Goal: Navigation & Orientation: Find specific page/section

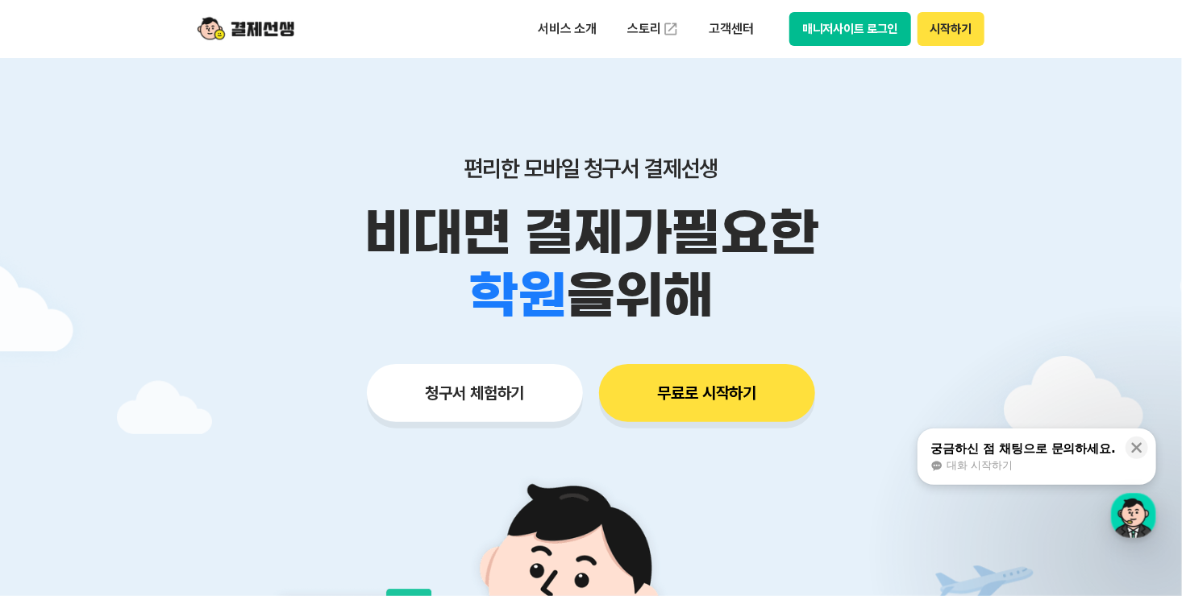
click at [833, 28] on button "매니저사이트 로그인" at bounding box center [850, 29] width 122 height 34
click at [870, 30] on button "매니저사이트 로그인" at bounding box center [850, 29] width 122 height 34
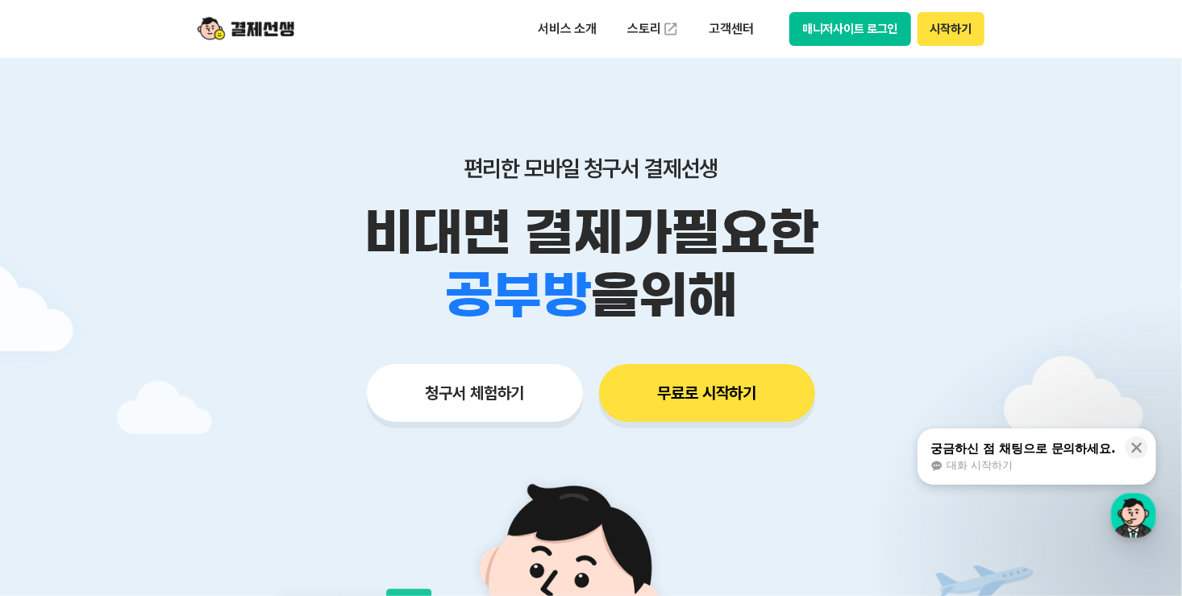
click at [823, 35] on button "매니저사이트 로그인" at bounding box center [850, 29] width 122 height 34
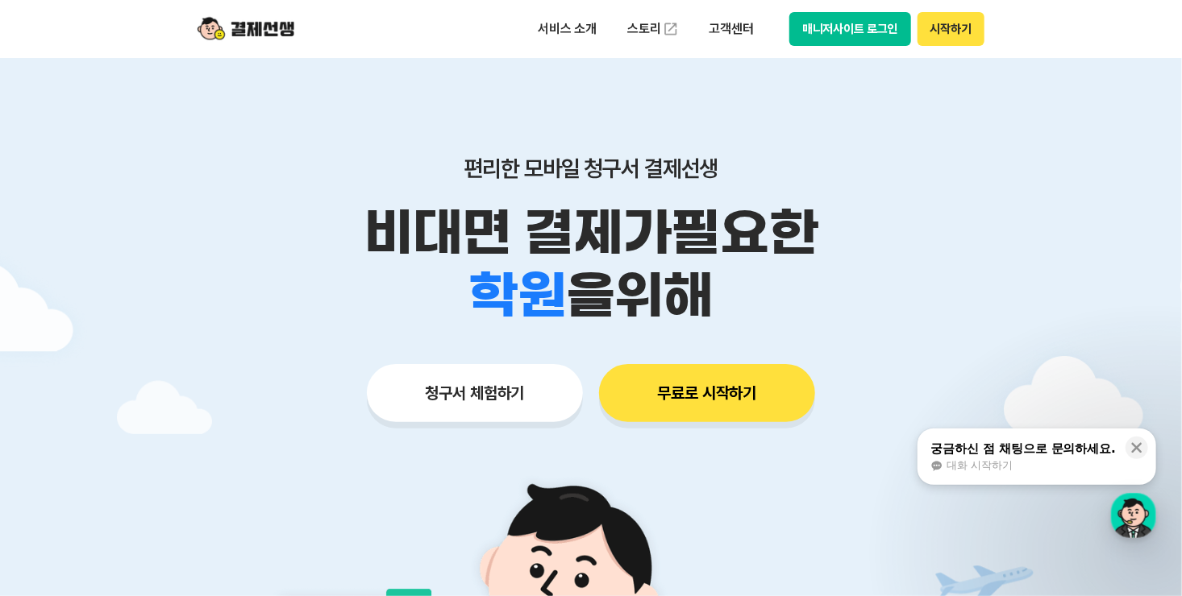
click at [842, 35] on button "매니저사이트 로그인" at bounding box center [850, 29] width 122 height 34
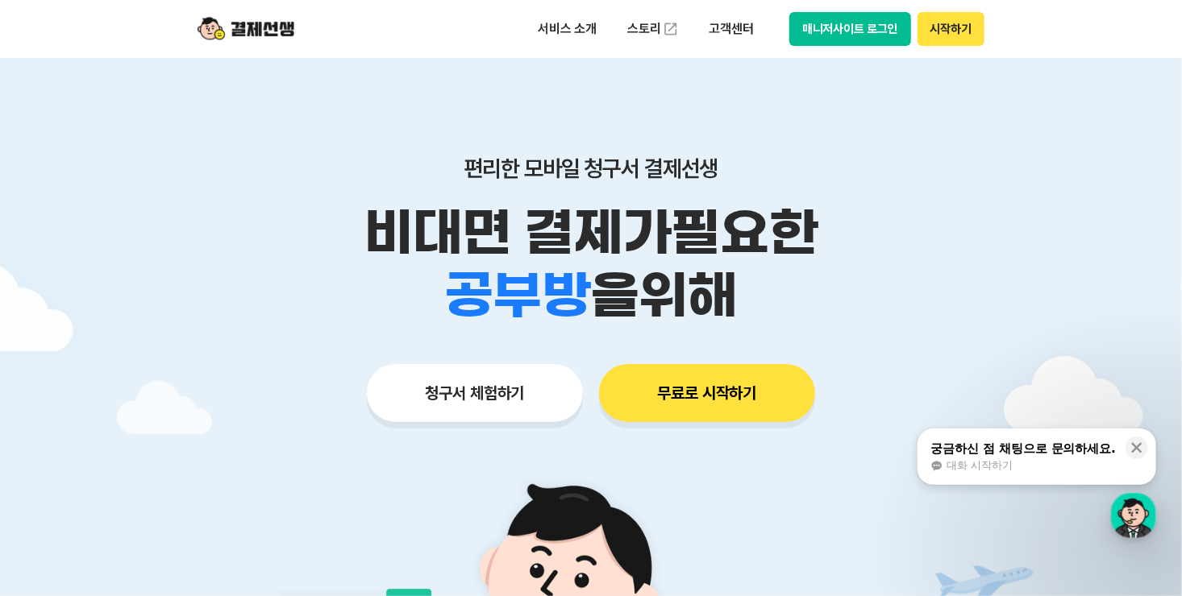
click at [846, 34] on button "매니저사이트 로그인" at bounding box center [850, 29] width 122 height 34
click at [865, 39] on button "매니저사이트 로그인" at bounding box center [850, 29] width 122 height 34
click at [871, 39] on button "매니저사이트 로그인" at bounding box center [850, 29] width 122 height 34
click at [973, 32] on button "시작하기" at bounding box center [950, 29] width 67 height 34
click at [865, 34] on button "매니저사이트 로그인" at bounding box center [850, 29] width 122 height 34
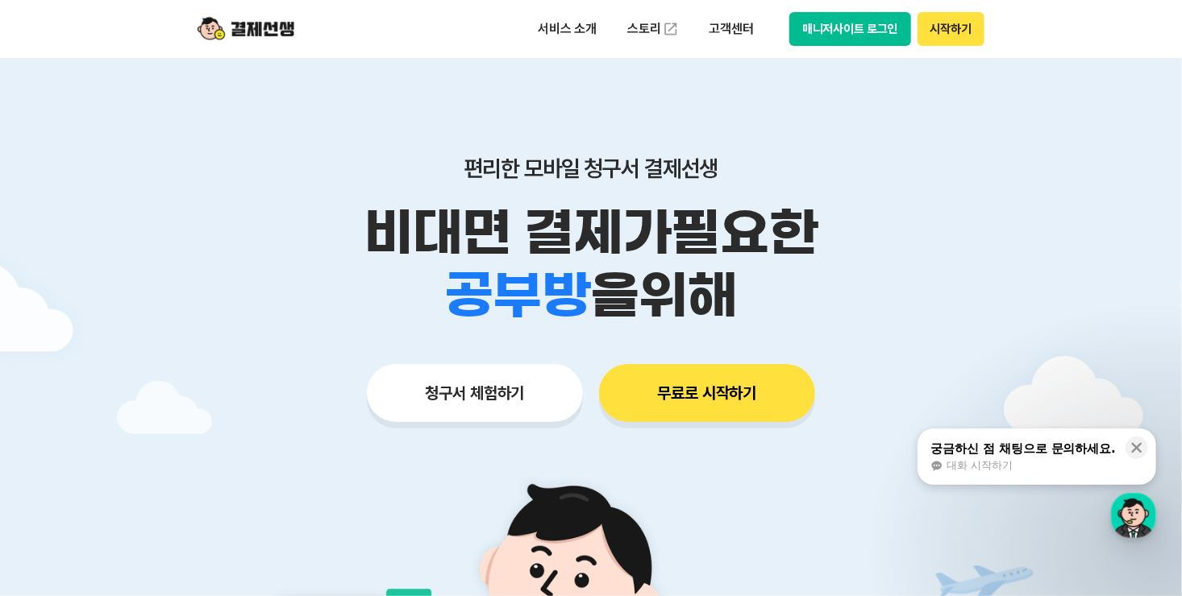
click at [868, 24] on button "매니저사이트 로그인" at bounding box center [850, 29] width 122 height 34
click at [936, 33] on button "시작하기" at bounding box center [950, 29] width 67 height 34
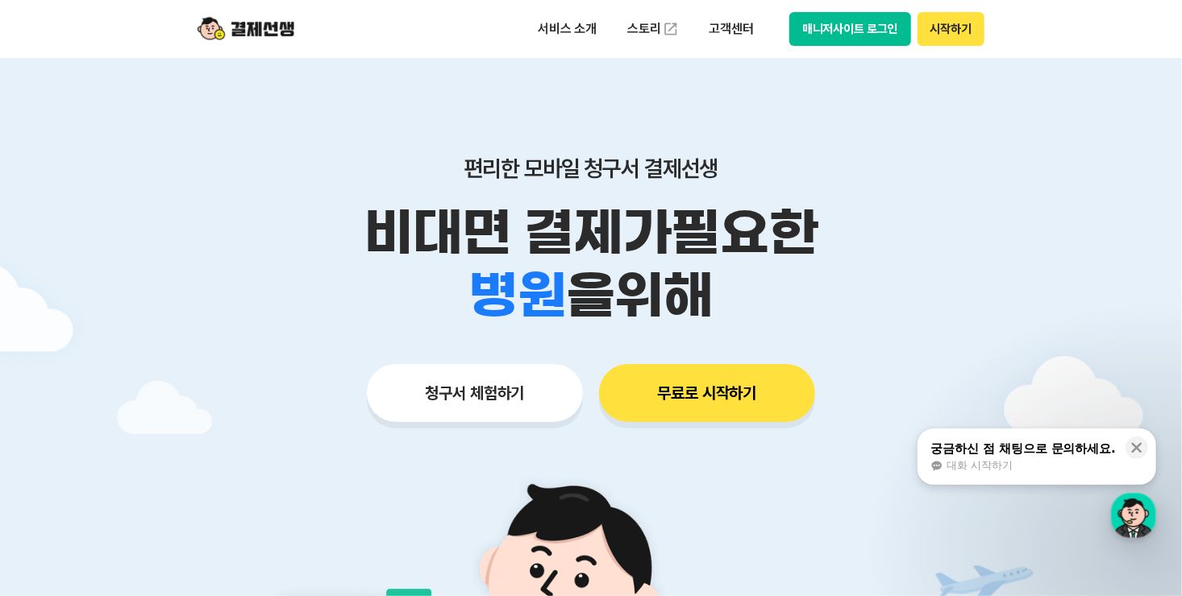
click at [891, 35] on button "매니저사이트 로그인" at bounding box center [850, 29] width 122 height 34
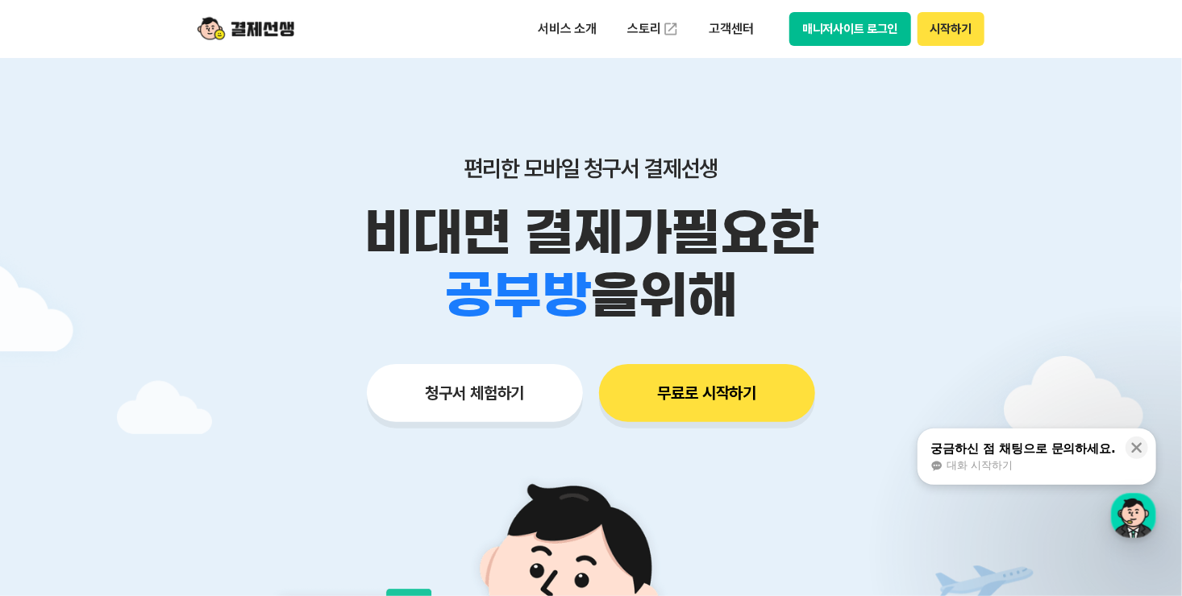
click at [844, 33] on button "매니저사이트 로그인" at bounding box center [850, 29] width 122 height 34
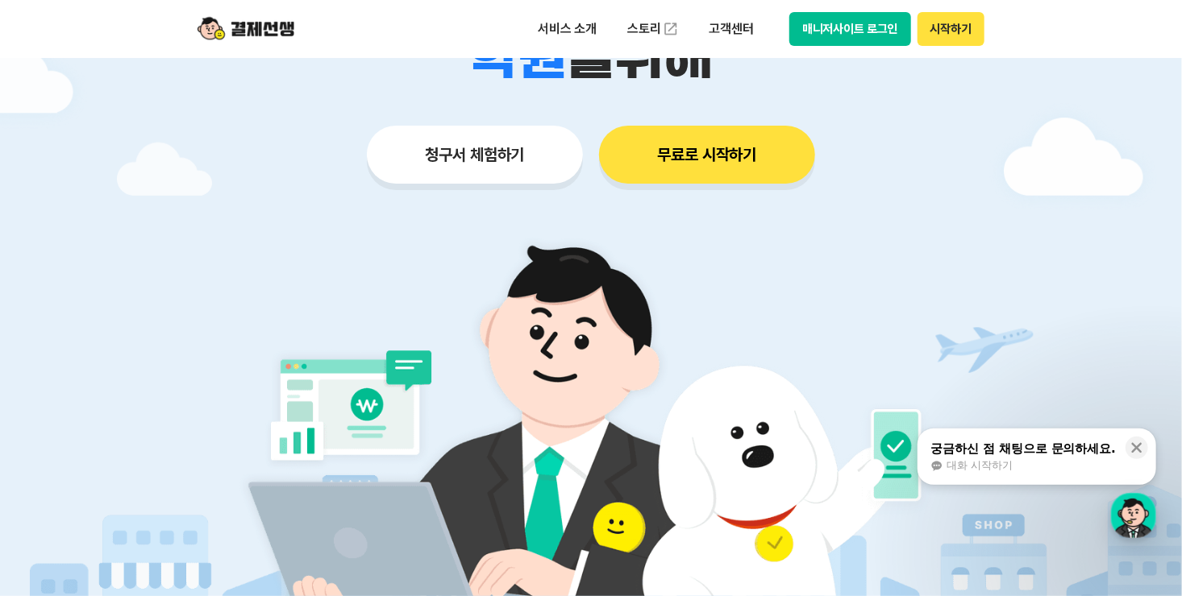
scroll to position [242, 0]
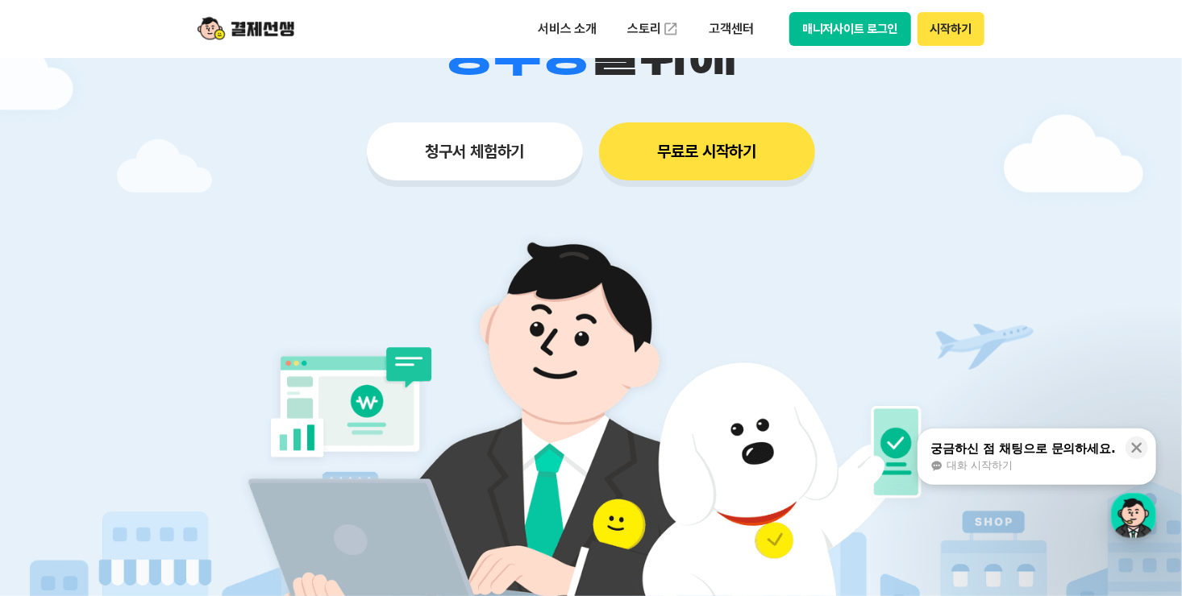
click at [939, 25] on button "시작하기" at bounding box center [950, 29] width 67 height 34
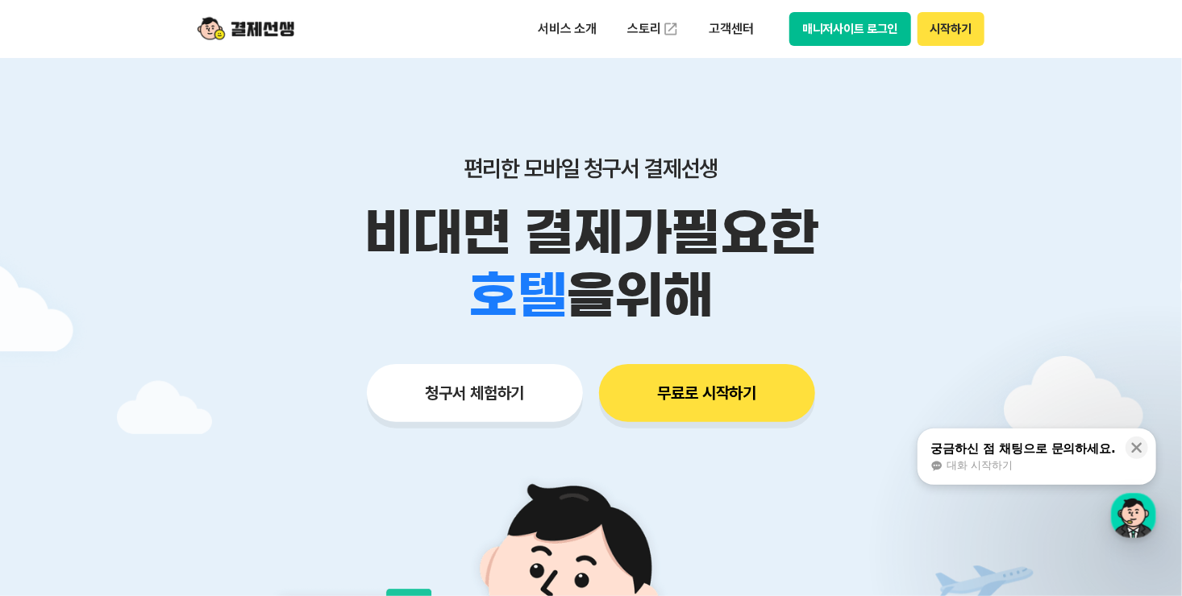
click at [849, 26] on button "매니저사이트 로그인" at bounding box center [850, 29] width 122 height 34
click at [671, 394] on button "무료로 시작하기" at bounding box center [707, 393] width 216 height 58
click at [858, 32] on button "매니저사이트 로그인" at bounding box center [850, 29] width 122 height 34
click at [880, 26] on button "매니저사이트 로그인" at bounding box center [850, 29] width 122 height 34
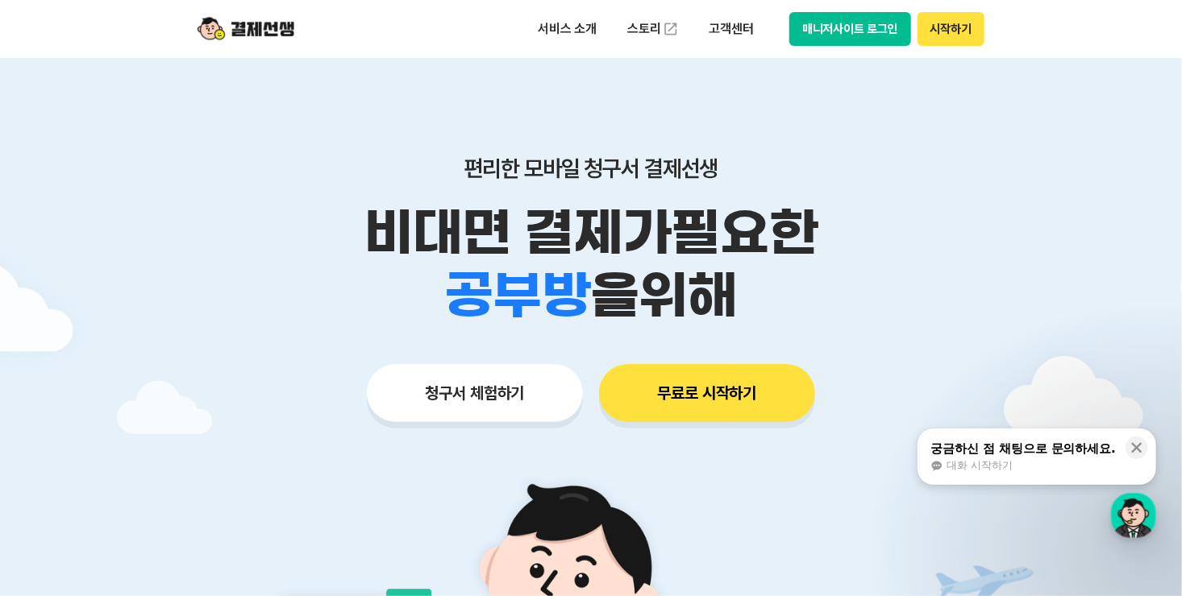
click at [945, 25] on button "시작하기" at bounding box center [950, 29] width 67 height 34
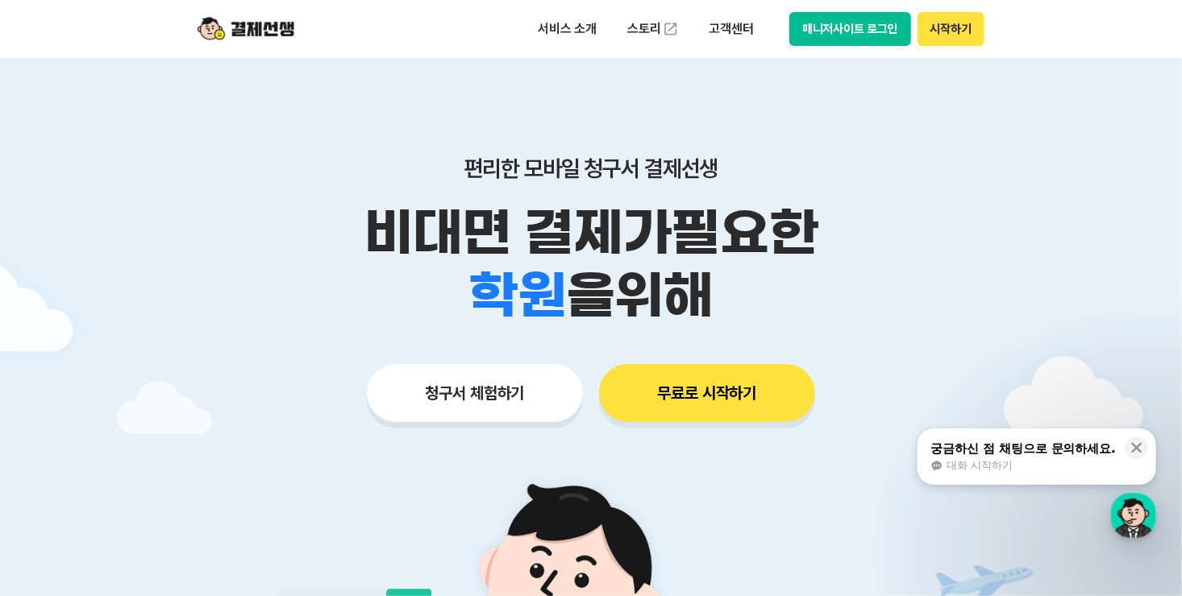
click at [871, 26] on button "매니저사이트 로그인" at bounding box center [850, 29] width 122 height 34
click at [887, 30] on button "매니저사이트 로그인" at bounding box center [850, 29] width 122 height 34
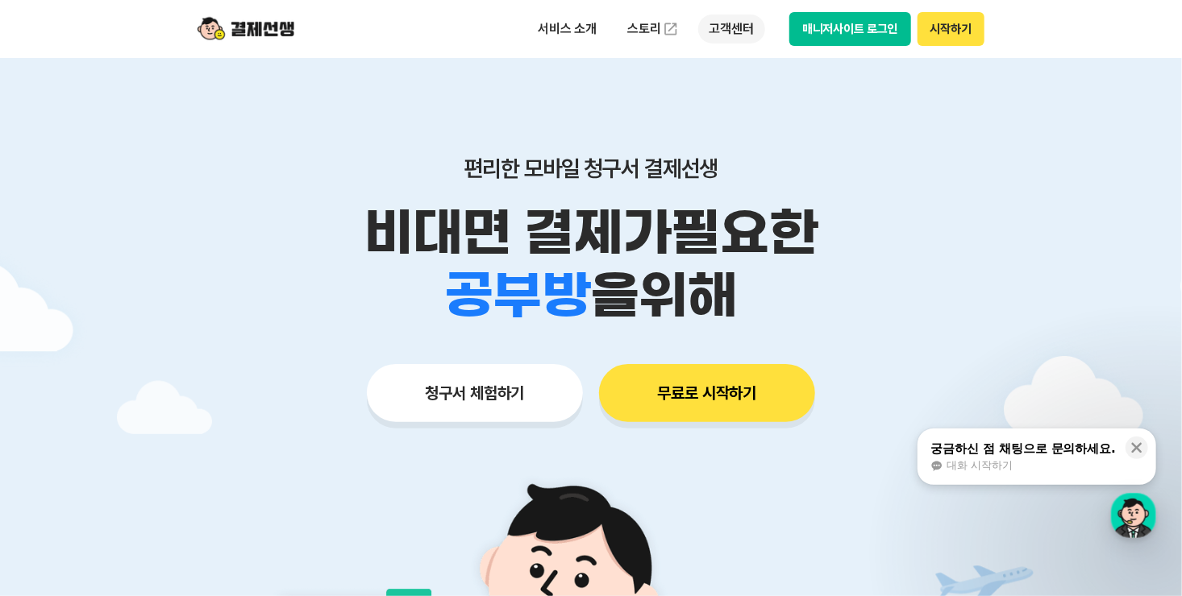
click at [729, 24] on p "고객센터" at bounding box center [731, 29] width 67 height 29
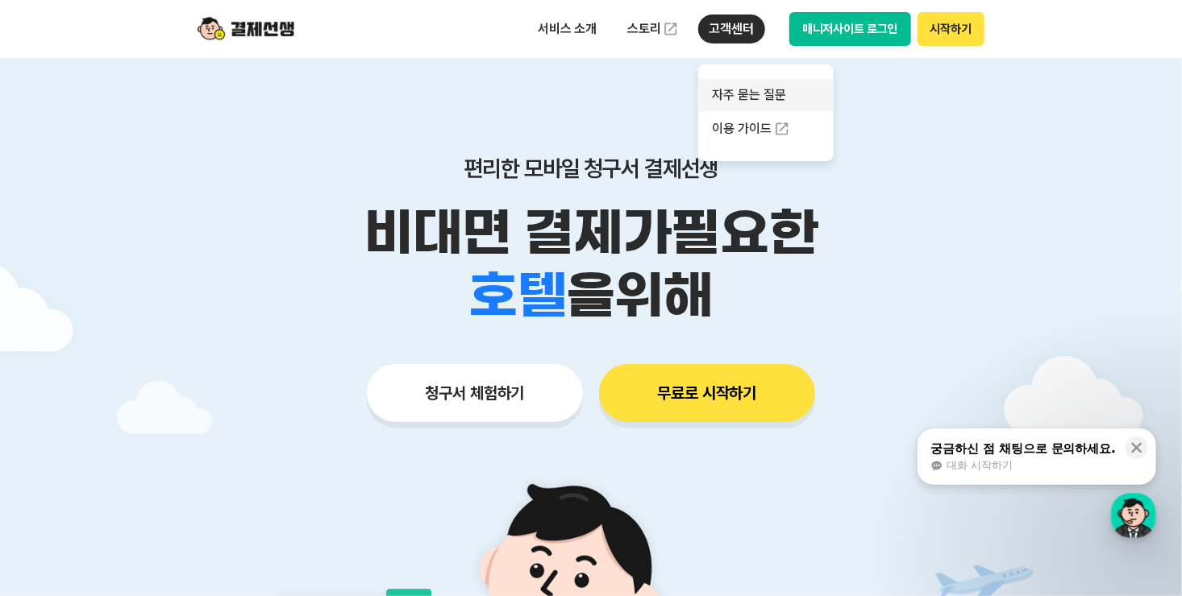
click at [755, 90] on link "자주 묻는 질문" at bounding box center [765, 95] width 135 height 32
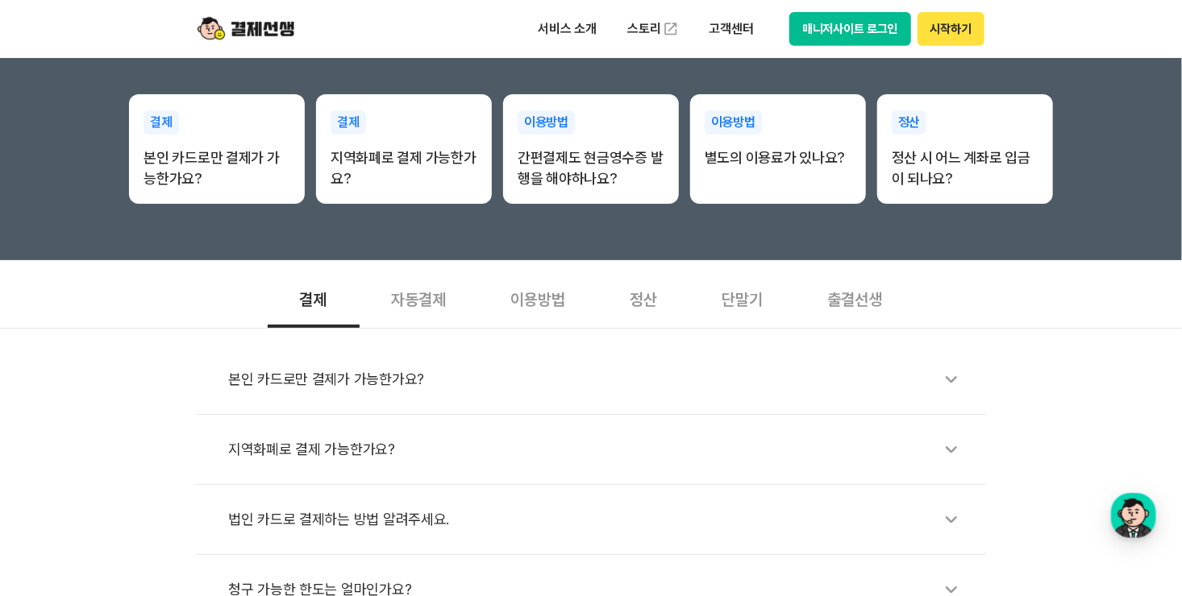
scroll to position [322, 0]
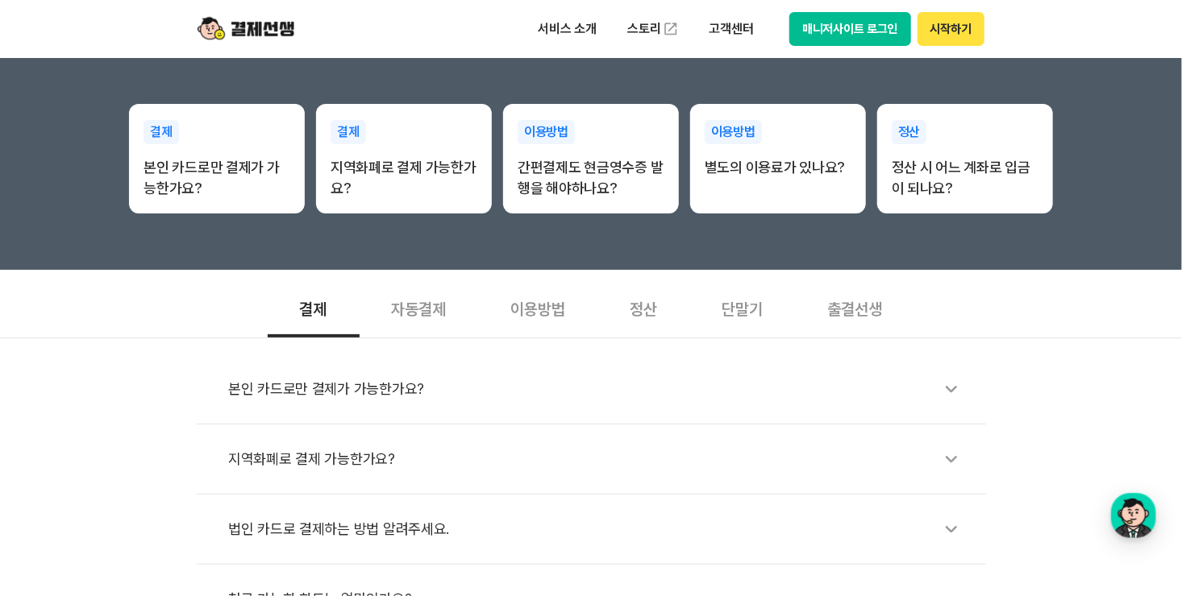
click at [970, 26] on button "시작하기" at bounding box center [950, 29] width 67 height 34
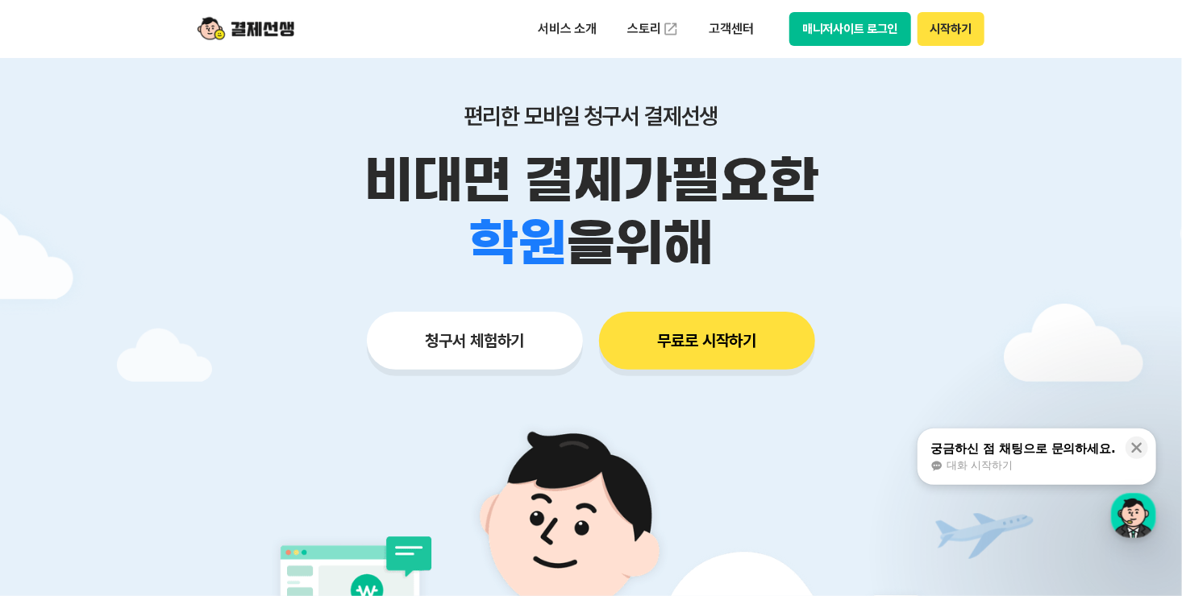
scroll to position [161, 0]
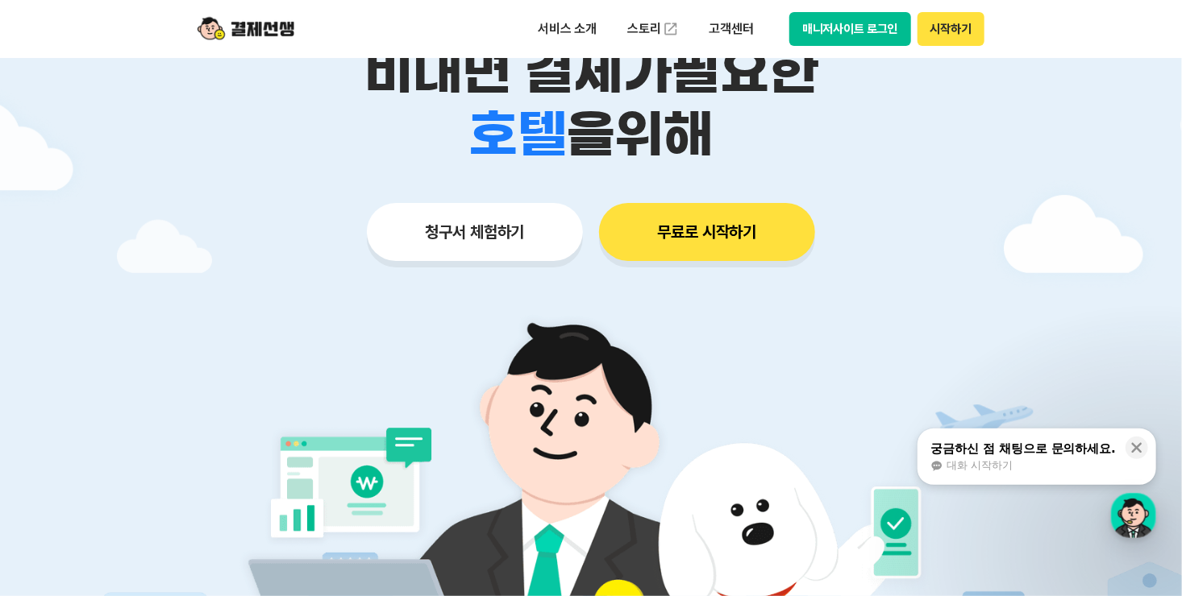
click at [840, 29] on button "매니저사이트 로그인" at bounding box center [850, 29] width 122 height 34
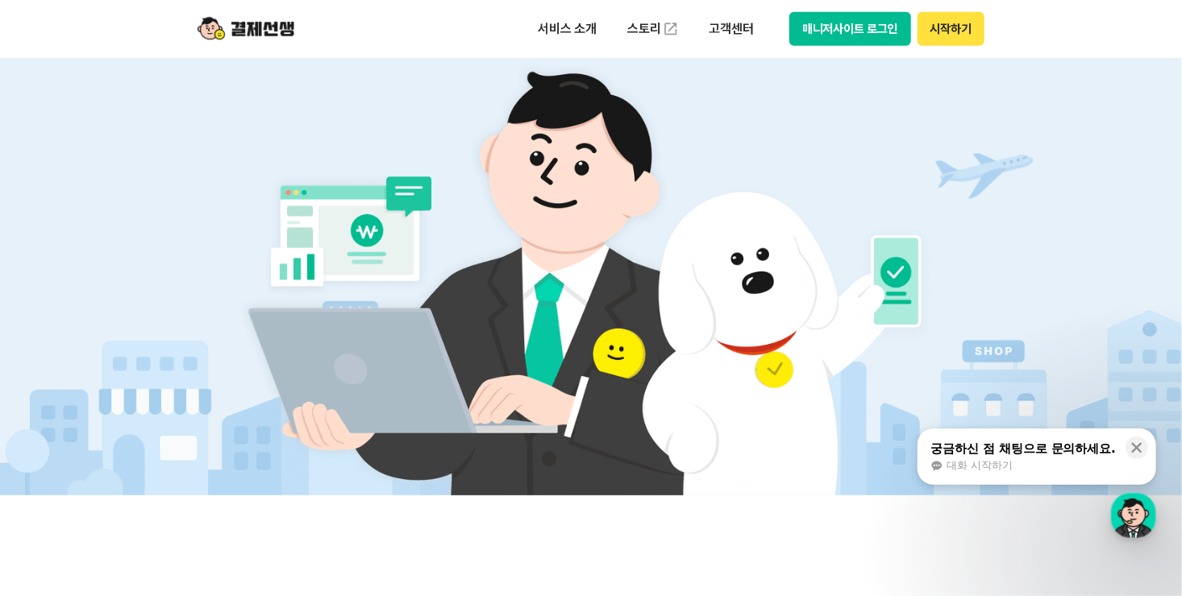
scroll to position [484, 0]
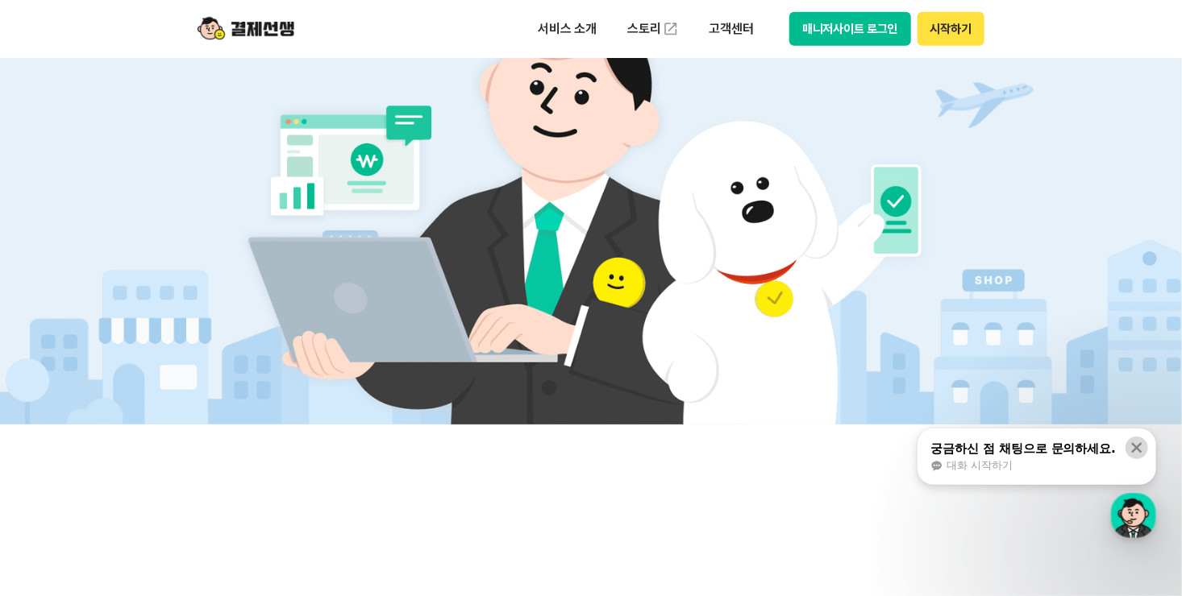
click at [1145, 445] on button at bounding box center [1136, 448] width 23 height 23
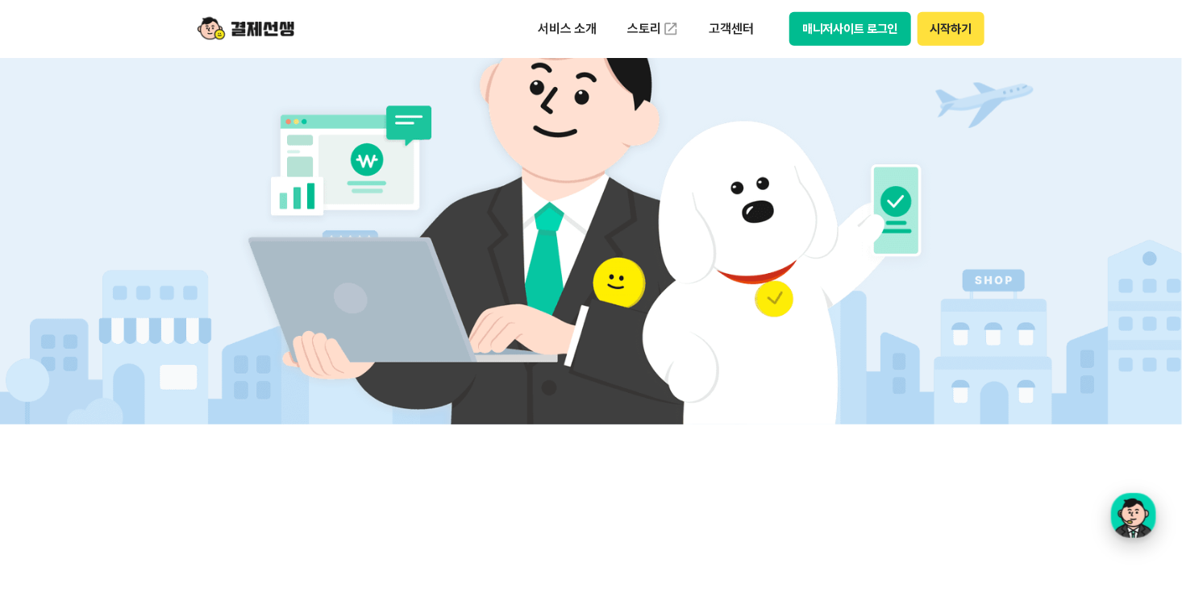
click at [1135, 513] on div "button" at bounding box center [1133, 515] width 45 height 45
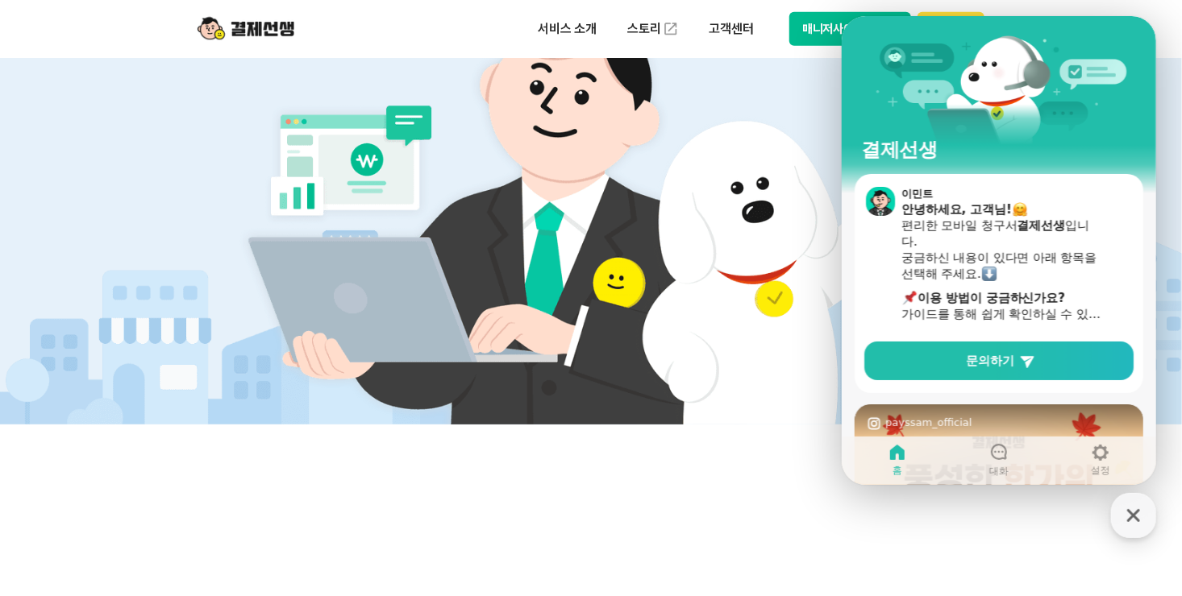
click at [681, 395] on img at bounding box center [591, 199] width 754 height 452
click at [823, 113] on img at bounding box center [591, 199] width 754 height 452
click at [837, 57] on div "서비스 소개 스토리 고객센터 매니저사이트 로그인 시작하기" at bounding box center [590, 29] width 825 height 58
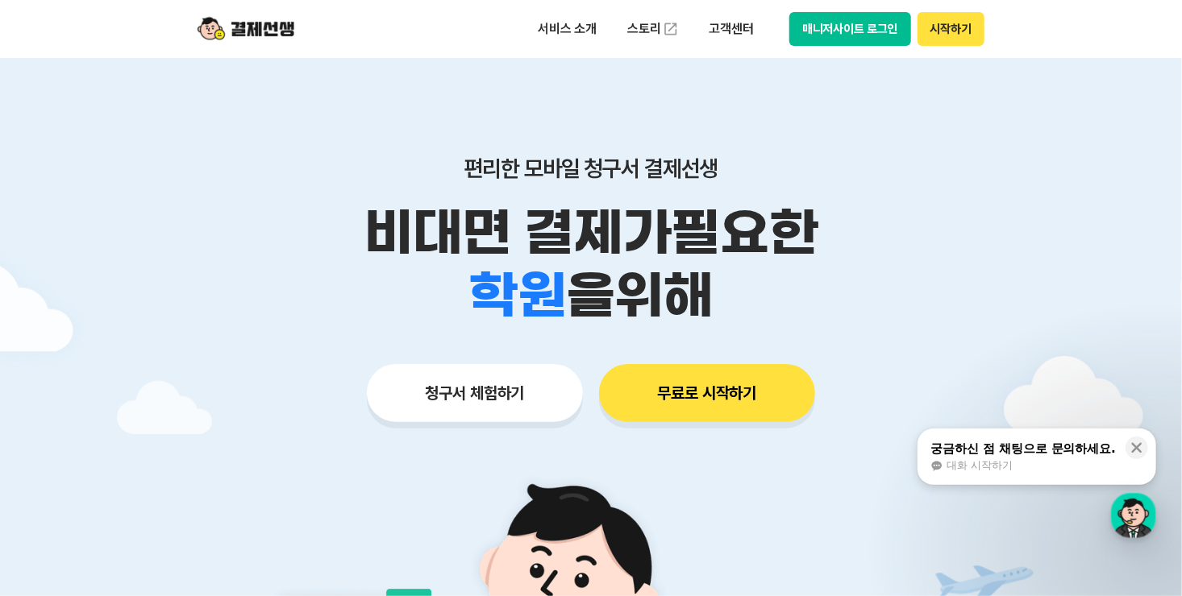
click at [957, 23] on button "시작하기" at bounding box center [950, 29] width 67 height 34
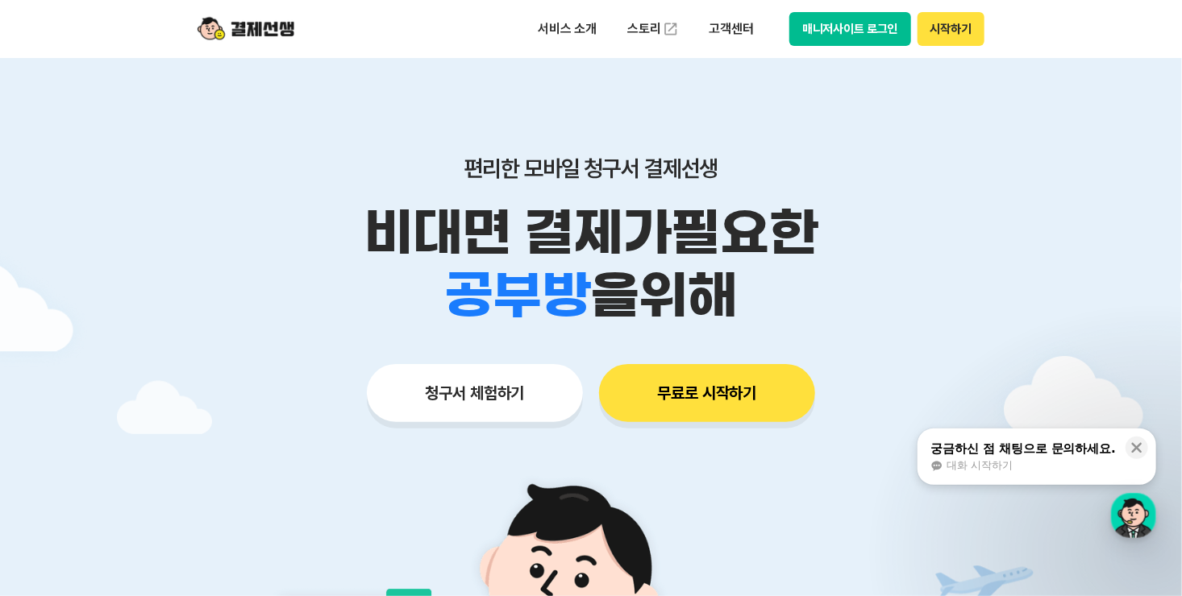
click at [516, 389] on button "청구서 체험하기" at bounding box center [475, 393] width 216 height 58
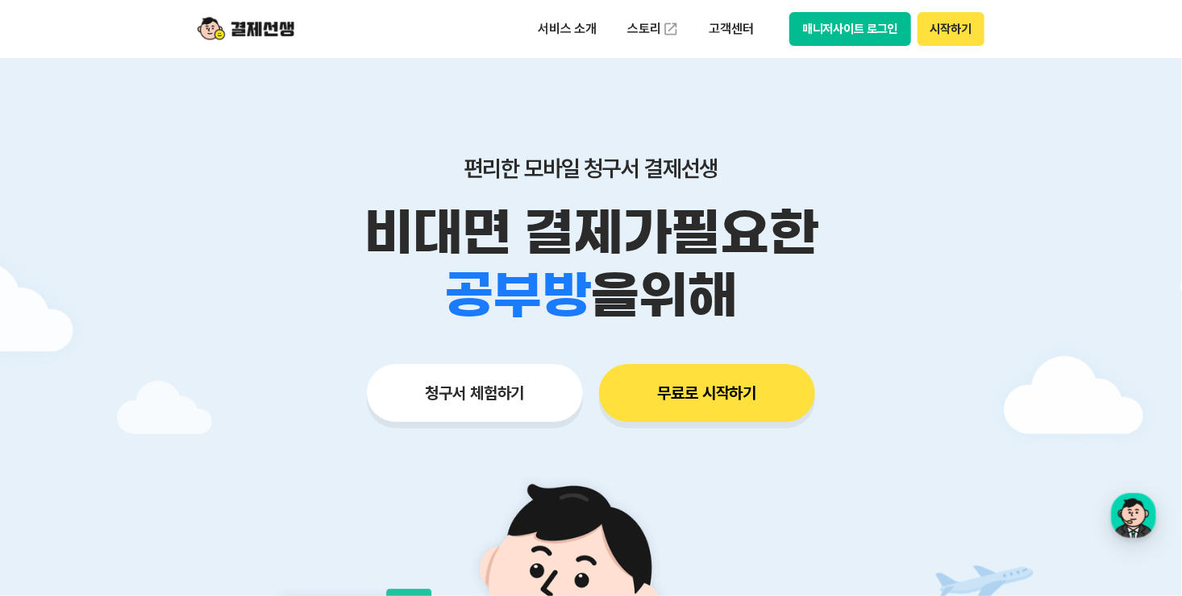
click at [879, 35] on button "매니저사이트 로그인" at bounding box center [850, 29] width 122 height 34
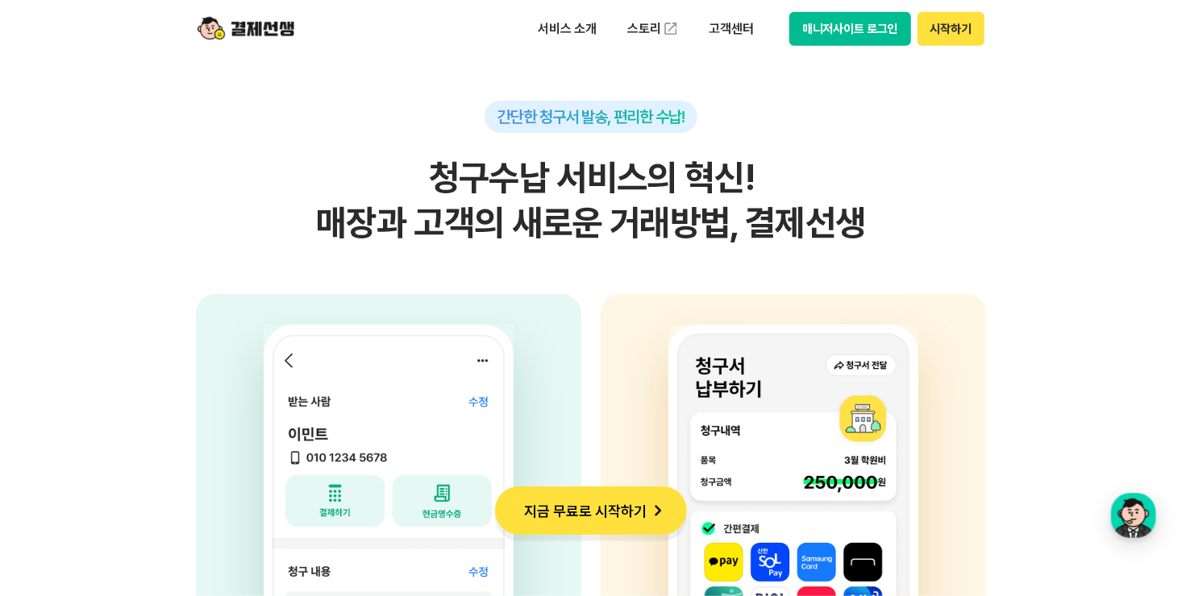
scroll to position [3869, 0]
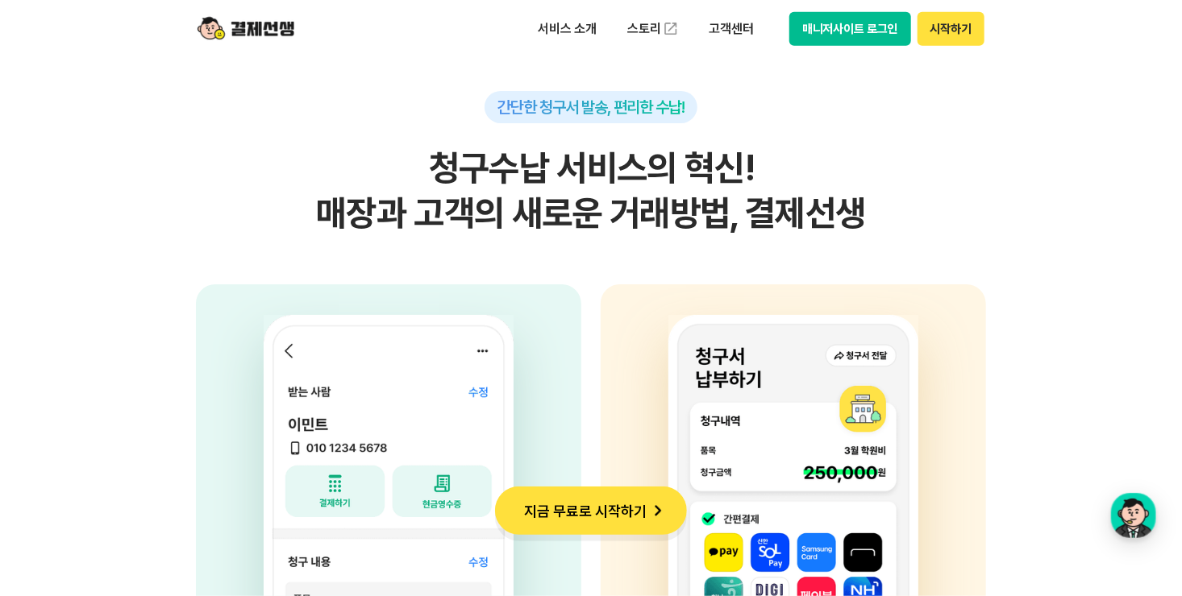
drag, startPoint x: 817, startPoint y: 29, endPoint x: 779, endPoint y: 104, distance: 84.0
click at [779, 104] on div "간단한 청구서 발송, 편리한 수납! 청구수납 서비스의 혁신! 매장과 고객의 새로운 거래방법, 결제선생" at bounding box center [591, 163] width 790 height 145
drag, startPoint x: 733, startPoint y: 12, endPoint x: 733, endPoint y: 21, distance: 8.9
click at [733, 18] on div "서비스 소개 스토리 고객센터 매니저사이트 로그인 시작하기" at bounding box center [755, 29] width 458 height 34
click at [733, 23] on p "고객센터" at bounding box center [731, 29] width 67 height 29
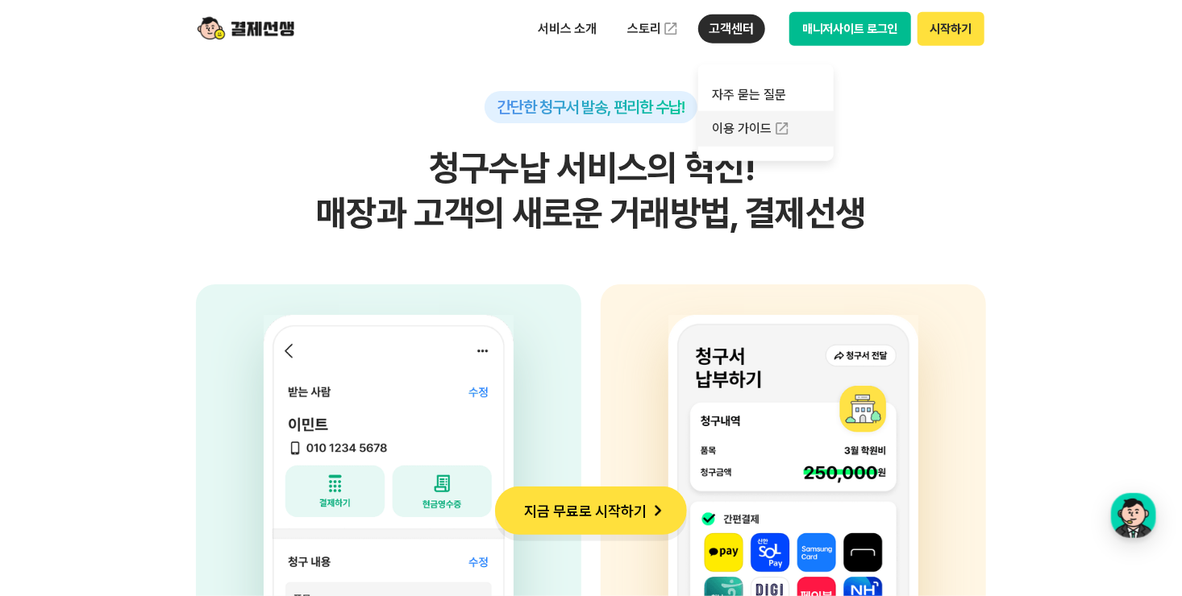
click at [743, 139] on link "이용 가이드" at bounding box center [765, 128] width 135 height 35
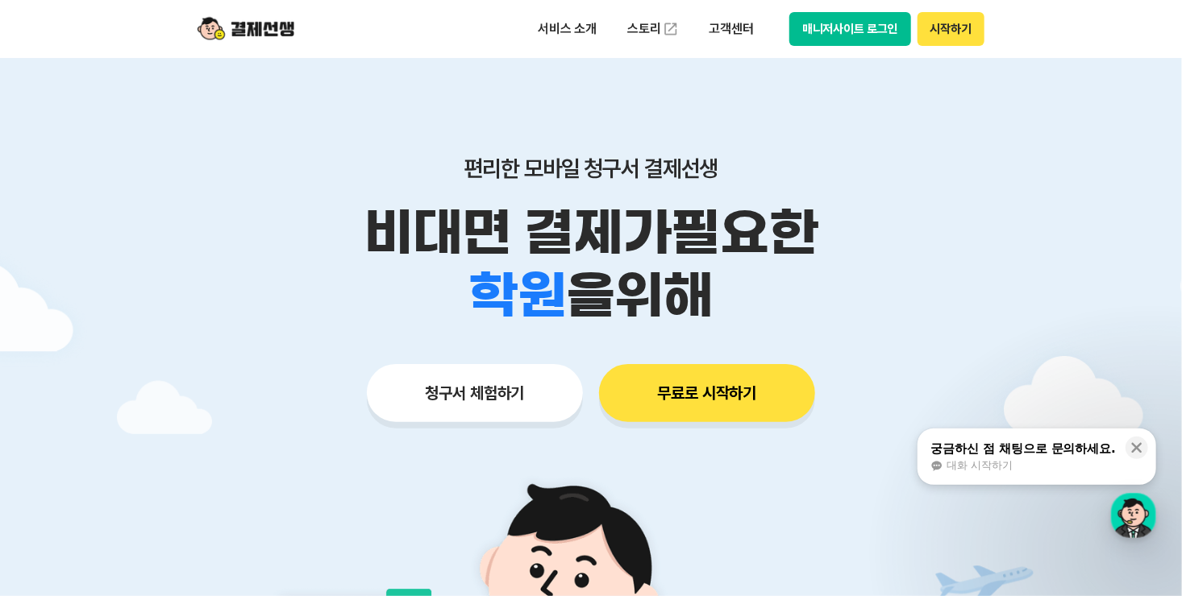
click at [848, 33] on button "매니저사이트 로그인" at bounding box center [850, 29] width 122 height 34
click at [880, 29] on button "매니저사이트 로그인" at bounding box center [850, 29] width 122 height 34
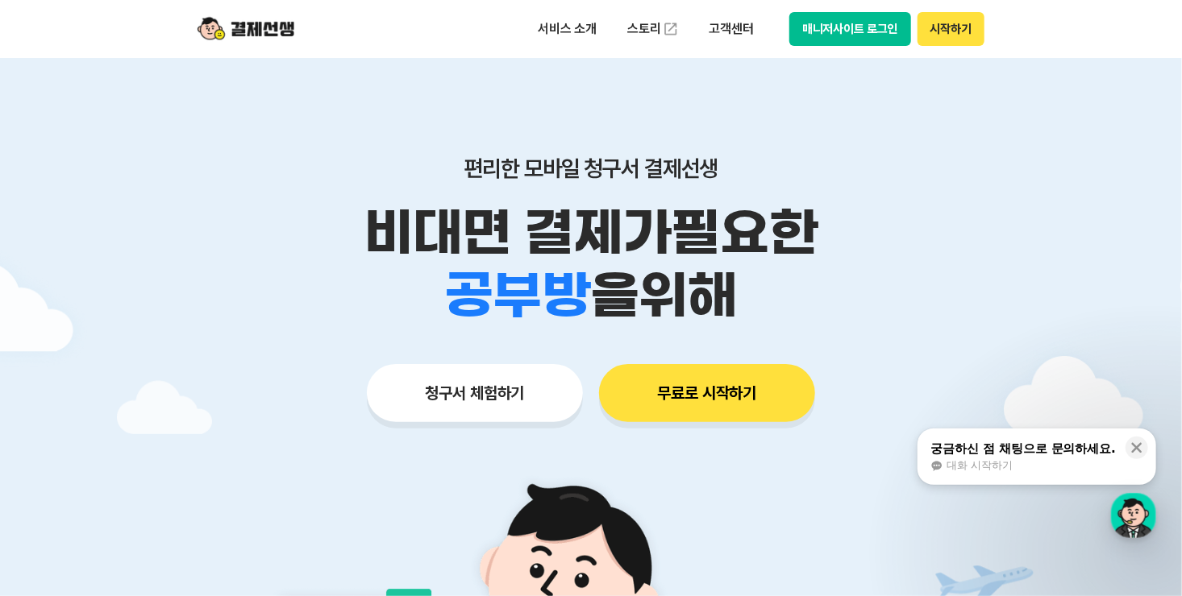
click at [968, 36] on button "시작하기" at bounding box center [950, 29] width 67 height 34
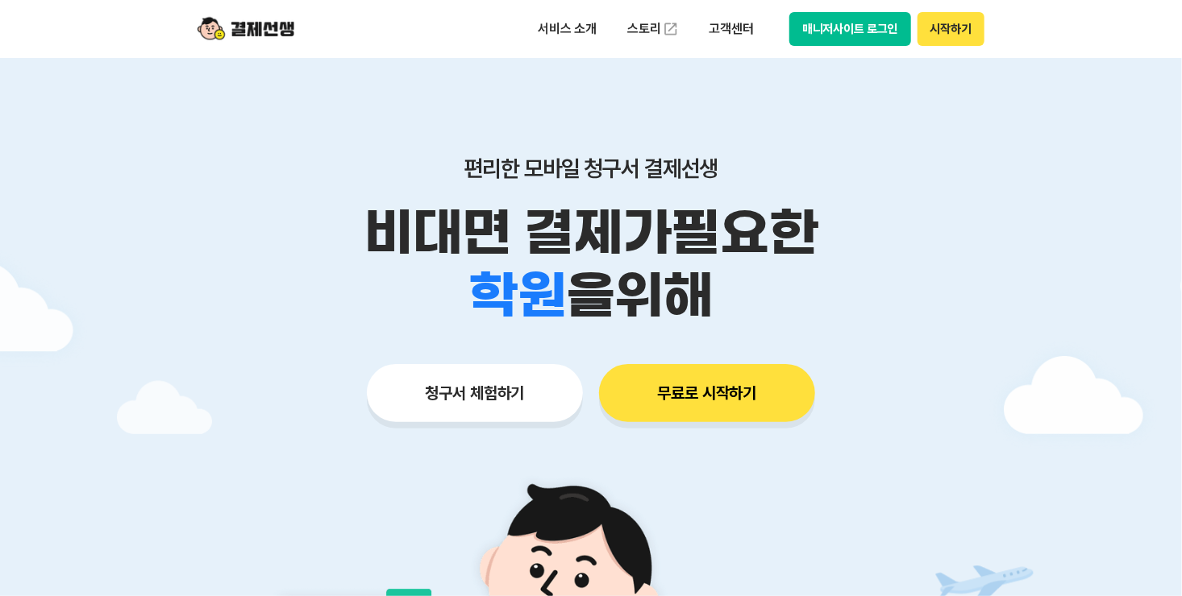
click at [862, 27] on button "매니저사이트 로그인" at bounding box center [850, 29] width 122 height 34
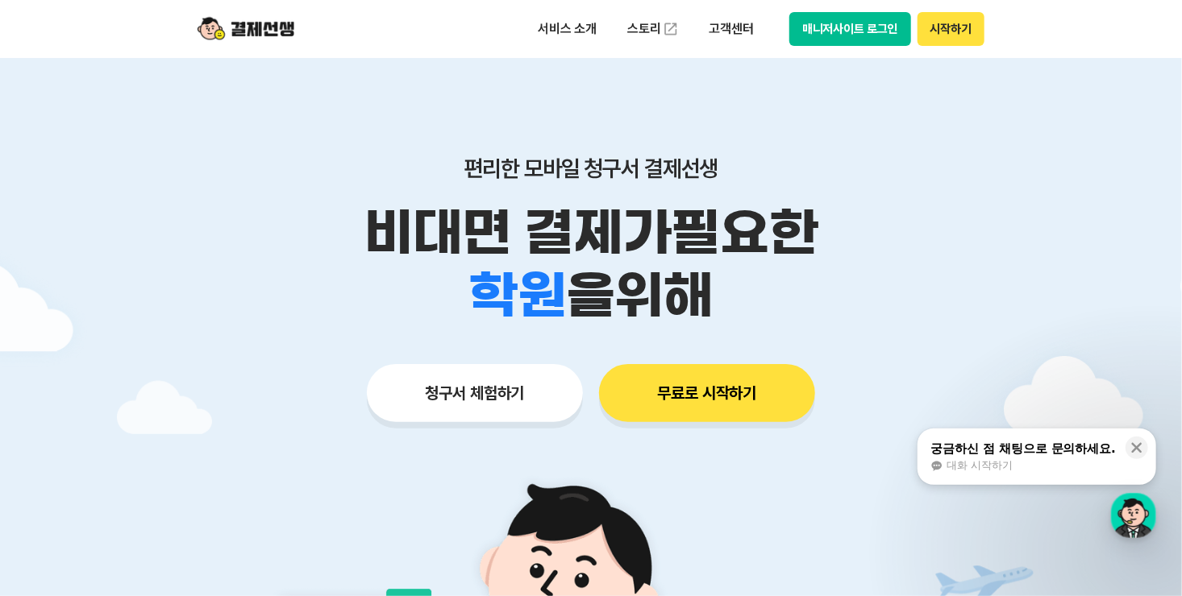
click at [889, 23] on button "매니저사이트 로그인" at bounding box center [850, 29] width 122 height 34
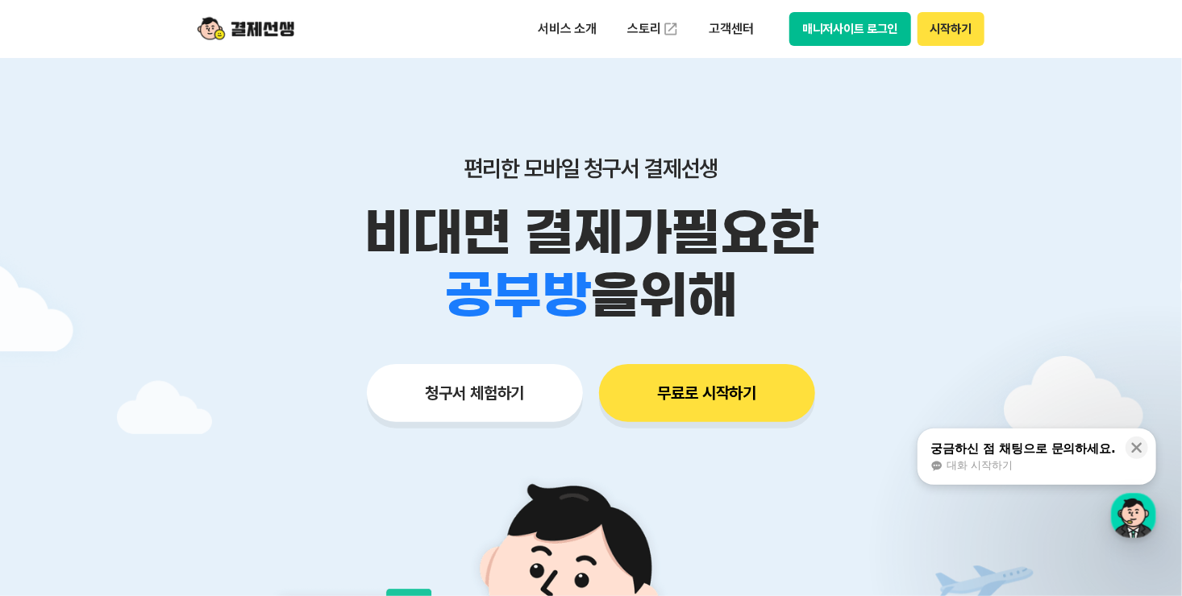
click at [971, 22] on button "시작하기" at bounding box center [950, 29] width 67 height 34
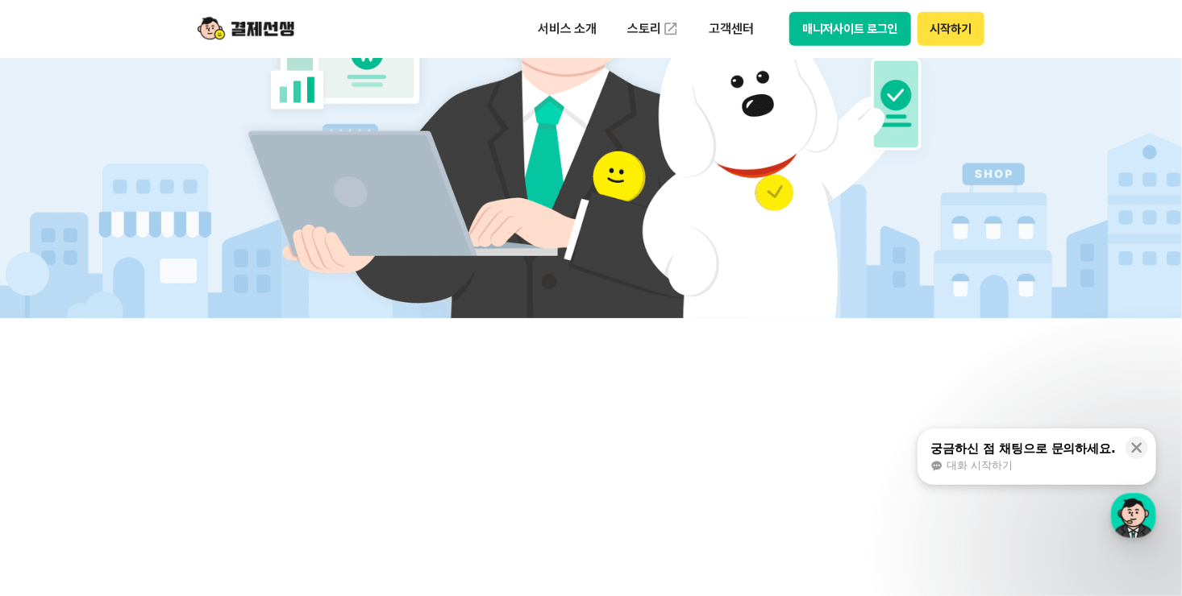
scroll to position [645, 0]
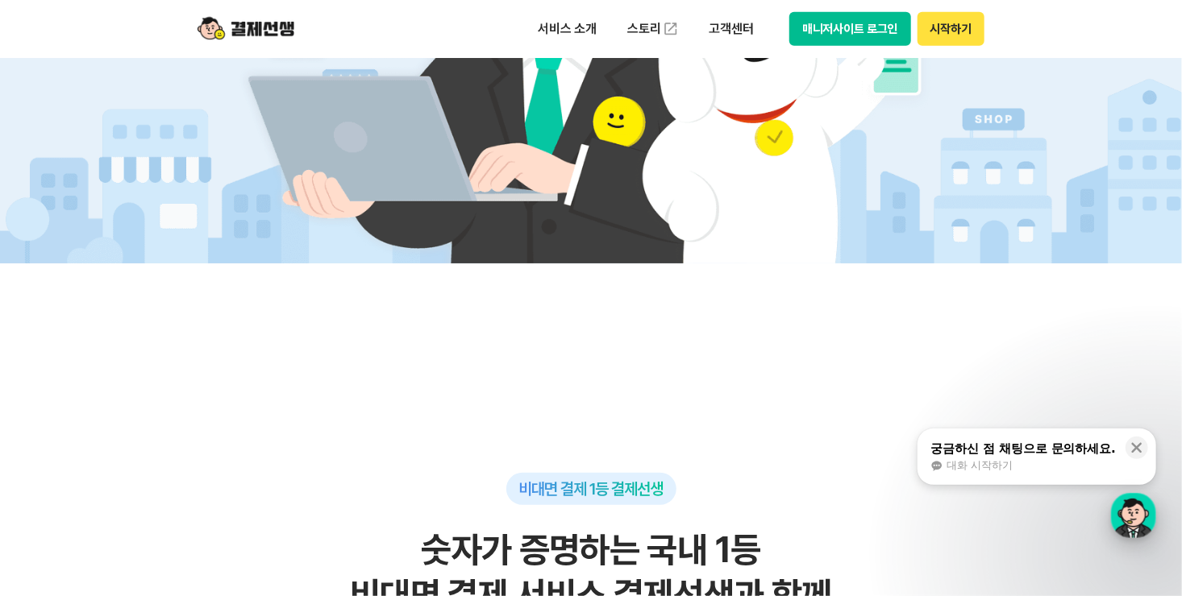
click at [1116, 506] on div "button" at bounding box center [1133, 515] width 45 height 45
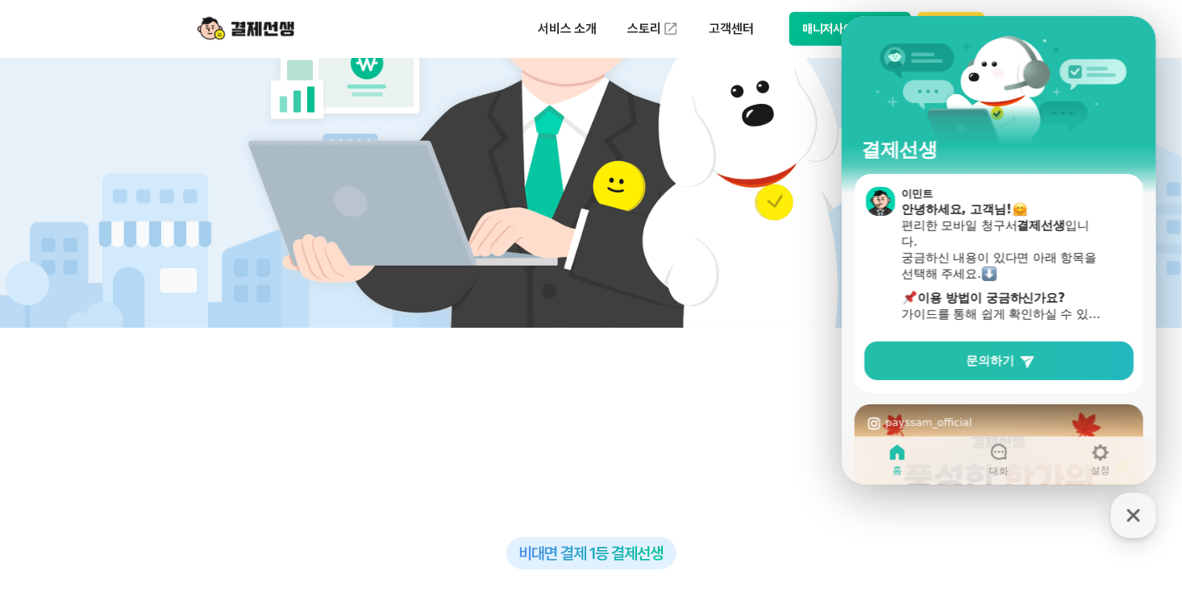
scroll to position [484, 0]
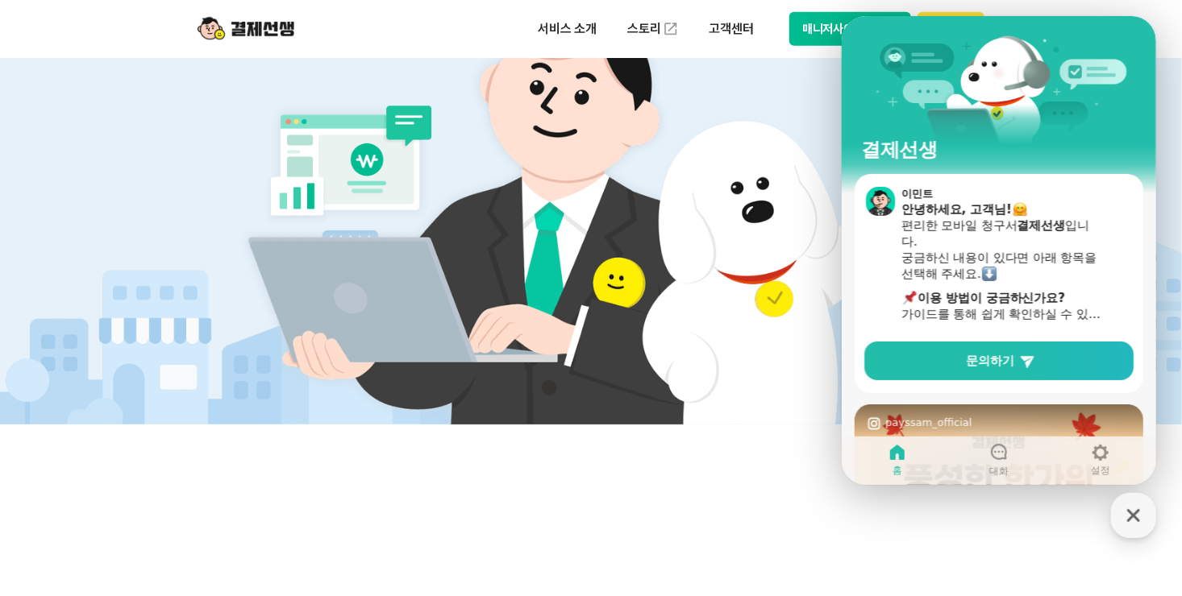
click at [1160, 24] on header "서비스 소개 스토리 고객센터 매니저사이트 로그인 시작하기" at bounding box center [591, 29] width 1182 height 58
click at [732, 135] on img at bounding box center [591, 199] width 754 height 452
click at [562, 19] on p "서비스 소개" at bounding box center [566, 29] width 81 height 29
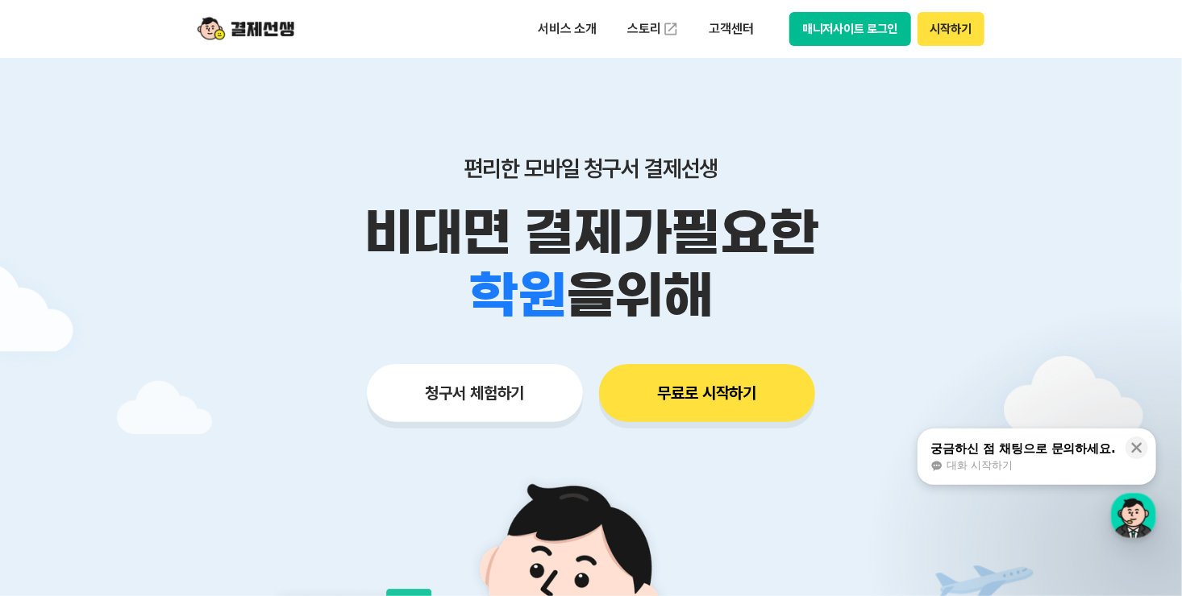
click at [872, 22] on button "매니저사이트 로그인" at bounding box center [850, 29] width 122 height 34
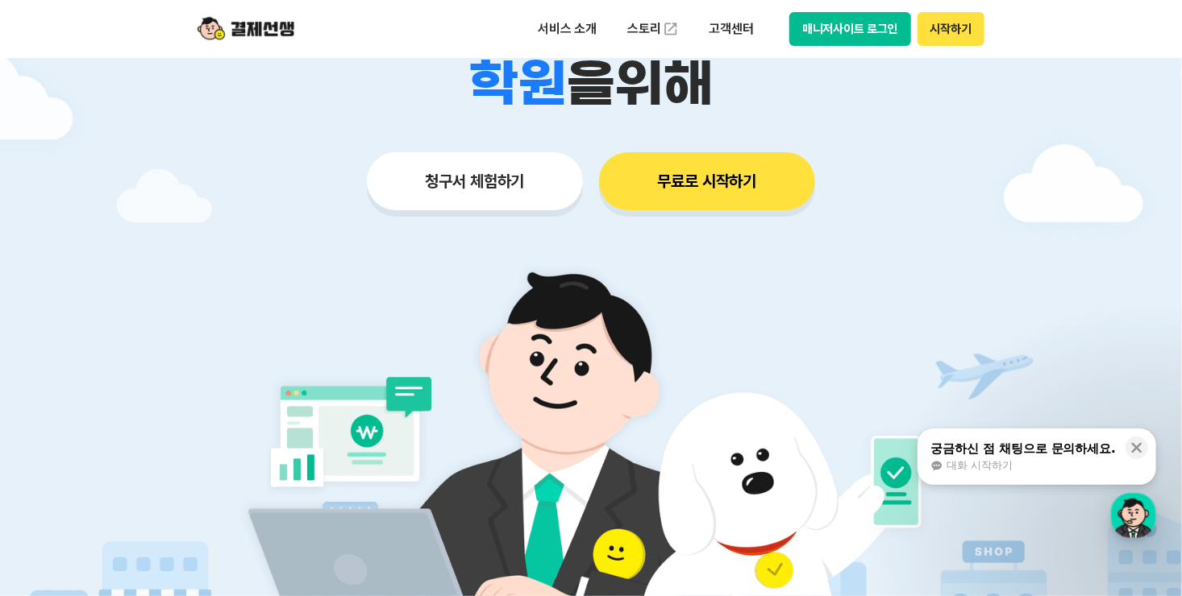
scroll to position [242, 0]
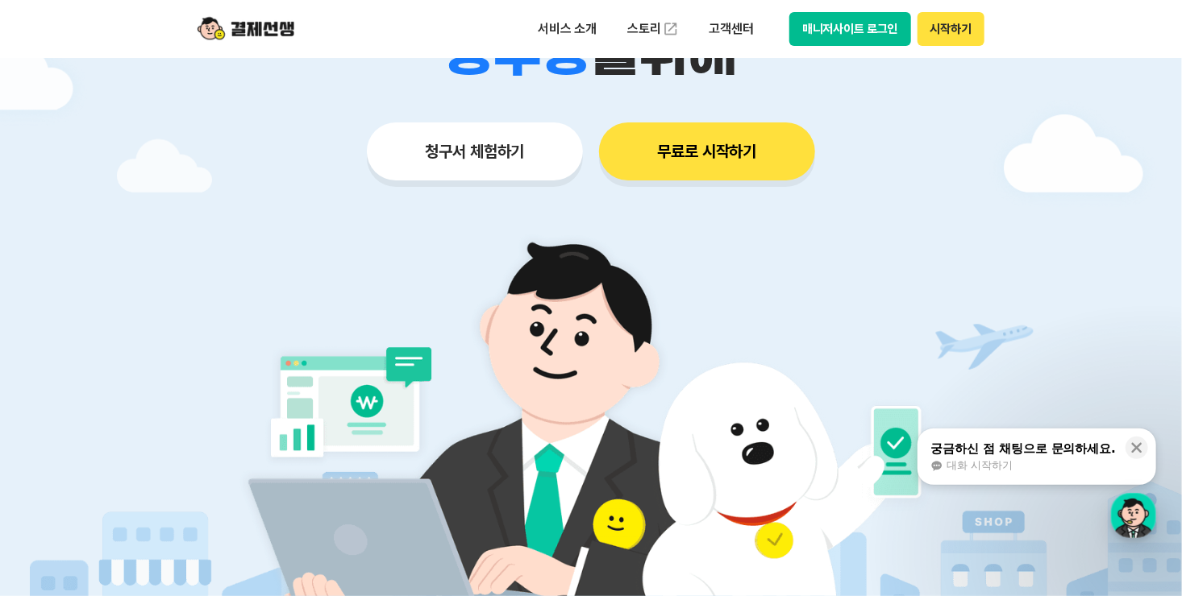
click at [679, 155] on button "무료로 시작하기" at bounding box center [707, 152] width 216 height 58
click at [852, 23] on button "매니저사이트 로그인" at bounding box center [850, 29] width 122 height 34
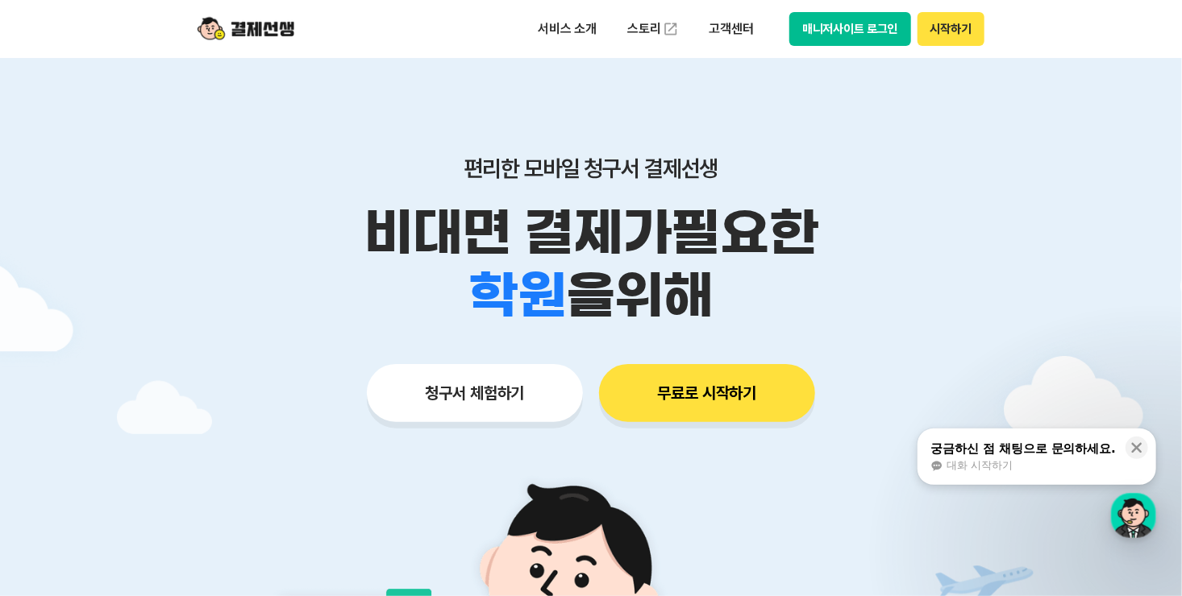
click at [881, 28] on button "매니저사이트 로그인" at bounding box center [850, 29] width 122 height 34
click at [958, 27] on button "시작하기" at bounding box center [950, 29] width 67 height 34
click at [886, 25] on button "매니저사이트 로그인" at bounding box center [850, 29] width 122 height 34
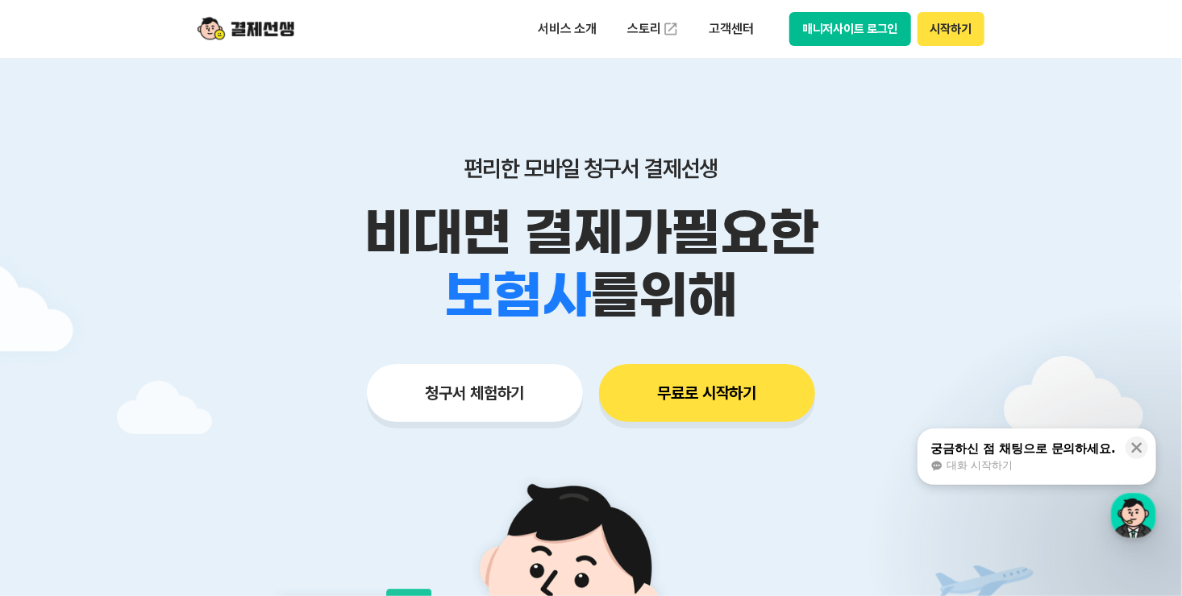
click at [811, 23] on button "매니저사이트 로그인" at bounding box center [850, 29] width 122 height 34
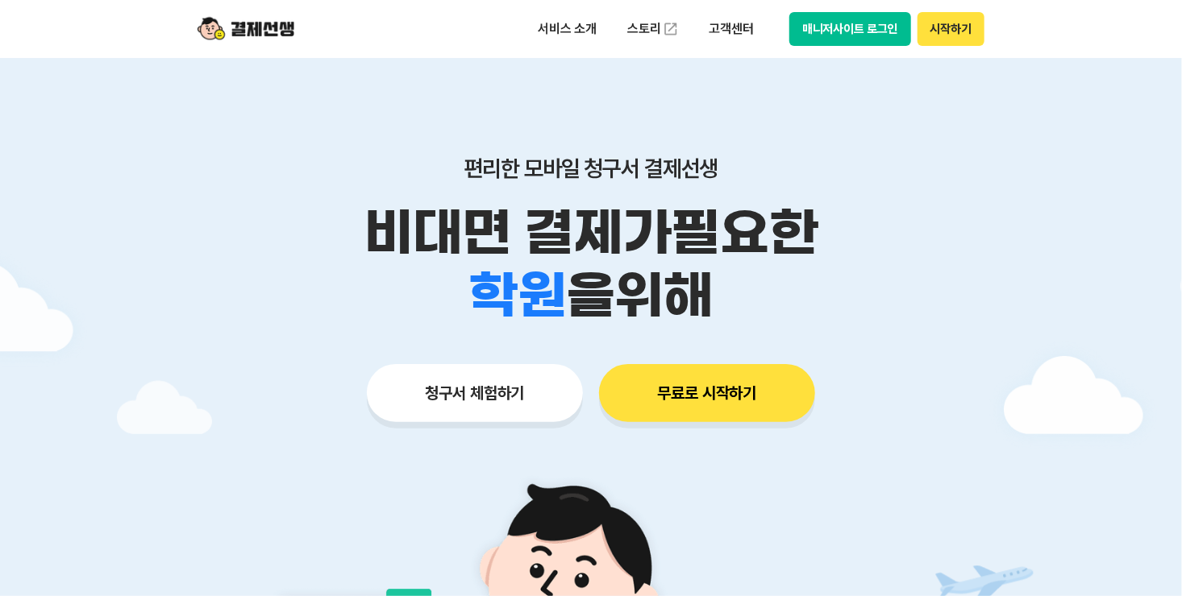
click at [850, 39] on button "매니저사이트 로그인" at bounding box center [850, 29] width 122 height 34
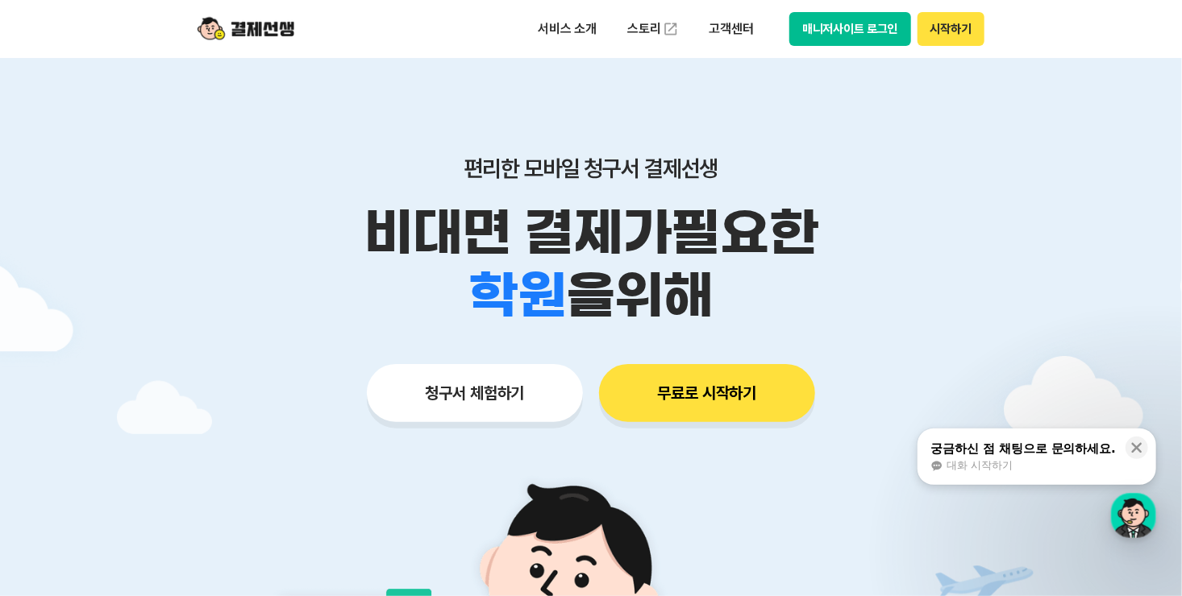
click at [837, 31] on button "매니저사이트 로그인" at bounding box center [850, 29] width 122 height 34
